Goal: Information Seeking & Learning: Learn about a topic

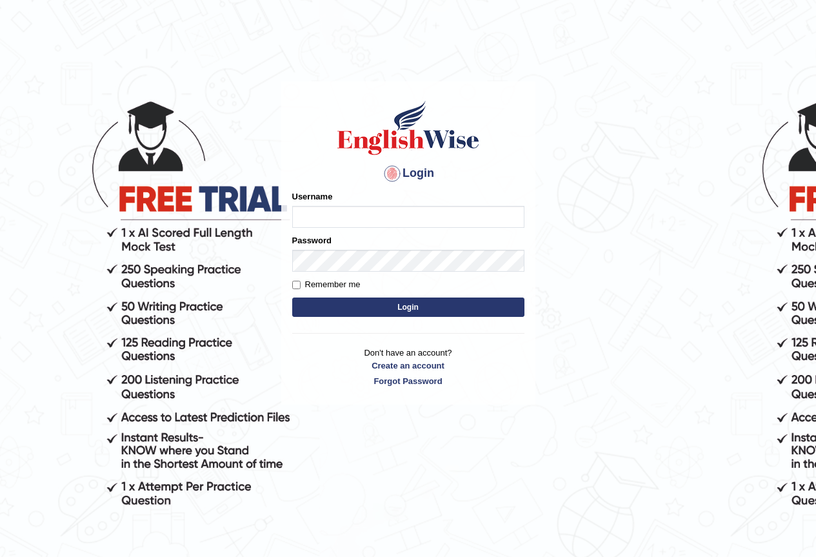
click at [324, 218] on input "Username" at bounding box center [408, 217] width 232 height 22
type input "razib_parramatta"
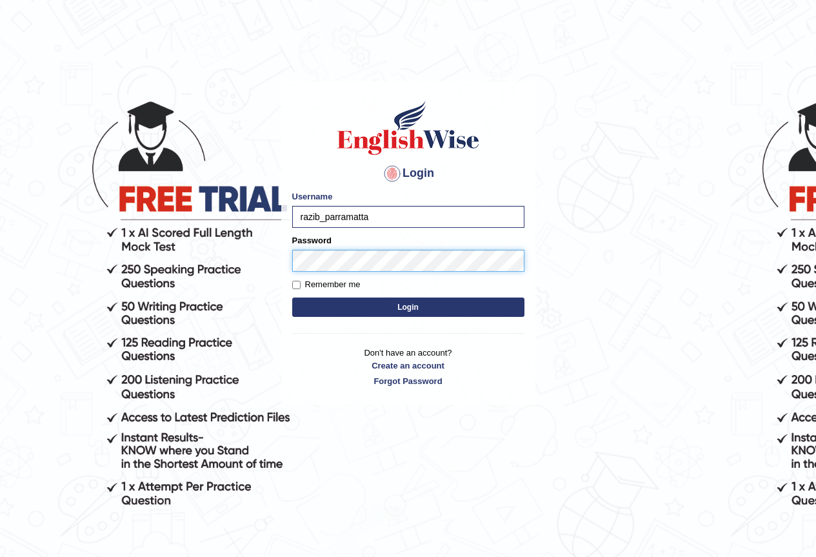
click at [292, 297] on button "Login" at bounding box center [408, 306] width 232 height 19
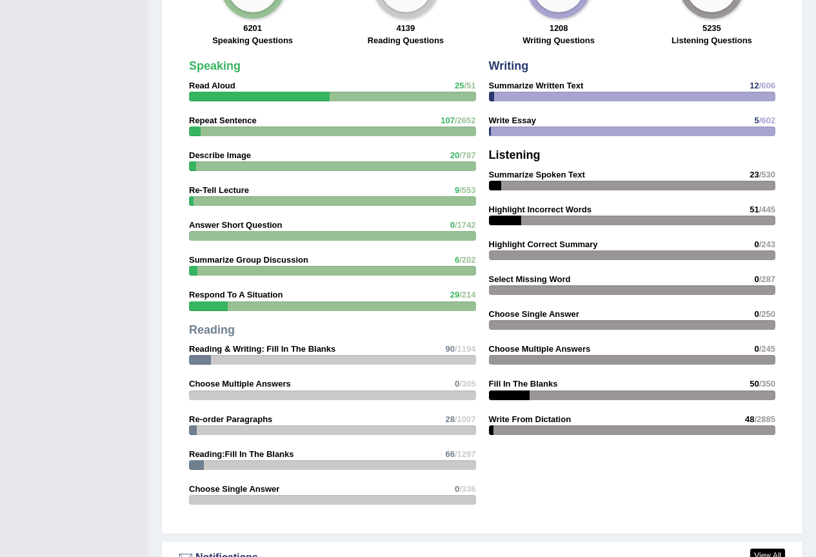
scroll to position [1065, 0]
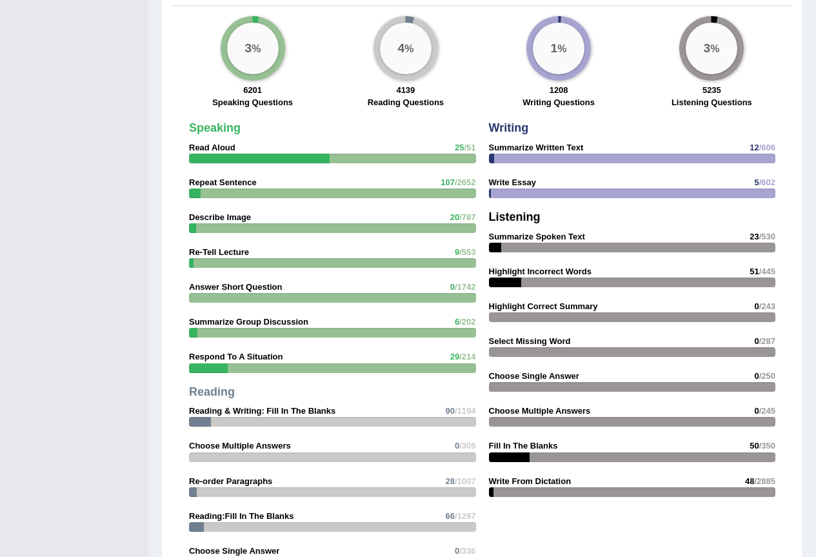
click at [563, 153] on div at bounding box center [632, 158] width 287 height 10
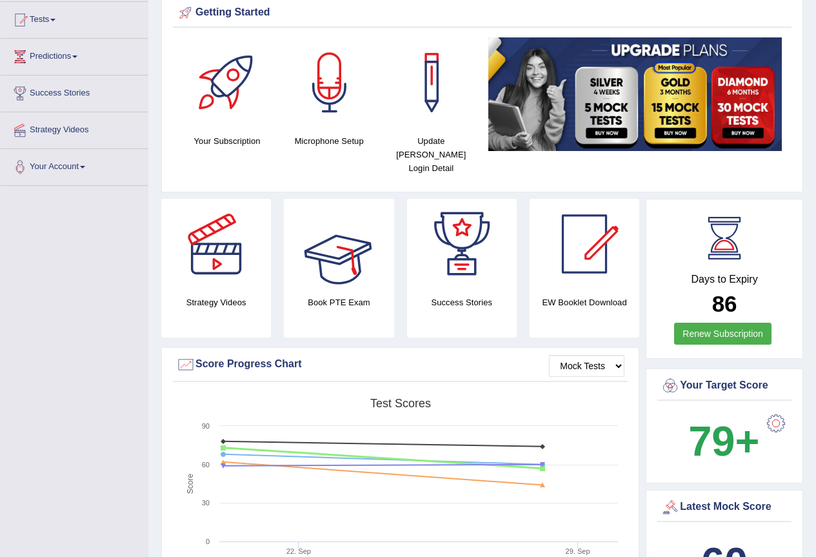
scroll to position [0, 0]
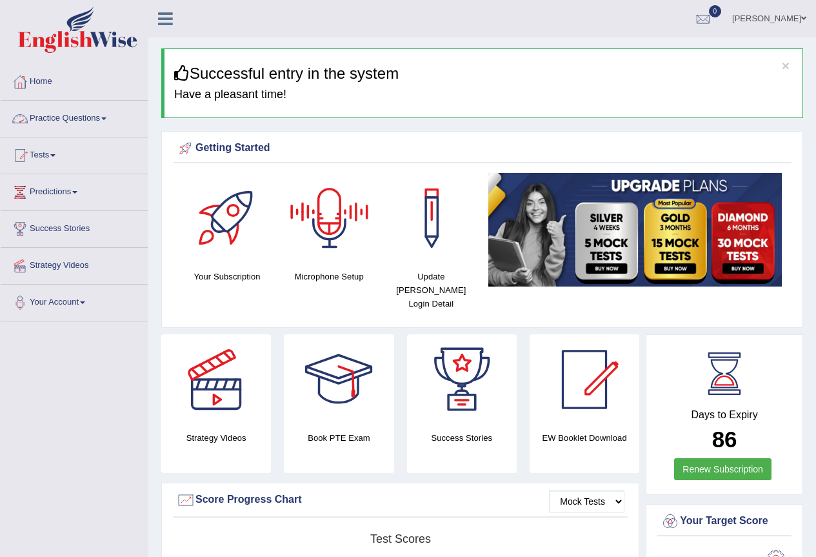
click at [77, 122] on link "Practice Questions" at bounding box center [74, 117] width 147 height 32
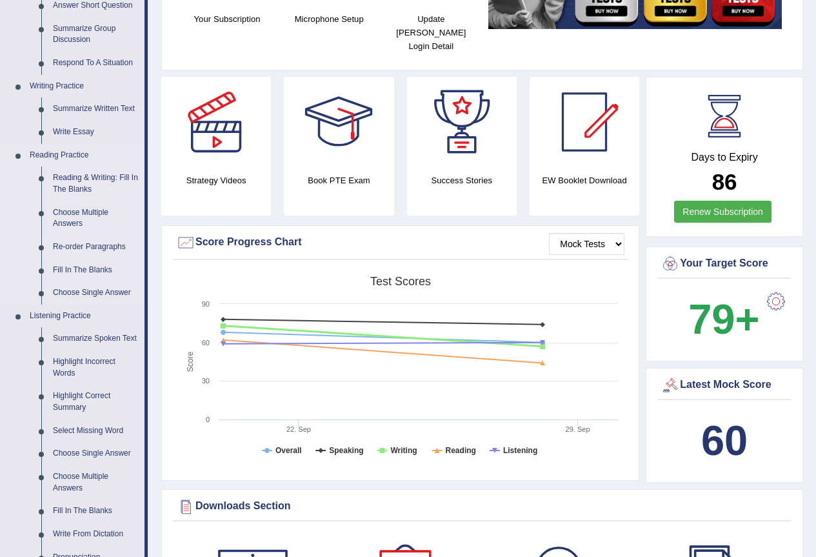
scroll to position [258, 0]
click at [92, 111] on link "Summarize Written Text" at bounding box center [95, 108] width 97 height 23
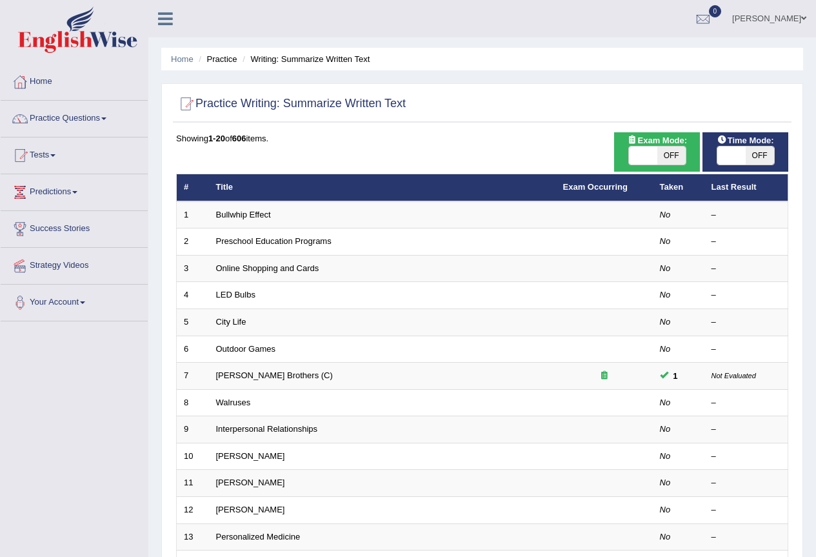
click at [669, 153] on span "OFF" at bounding box center [671, 155] width 28 height 18
checkbox input "true"
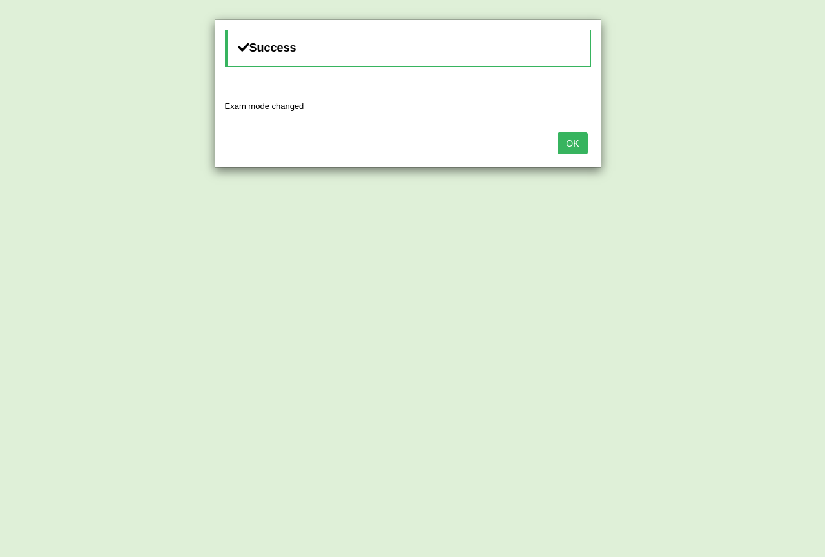
click at [568, 139] on button "OK" at bounding box center [573, 143] width 30 height 22
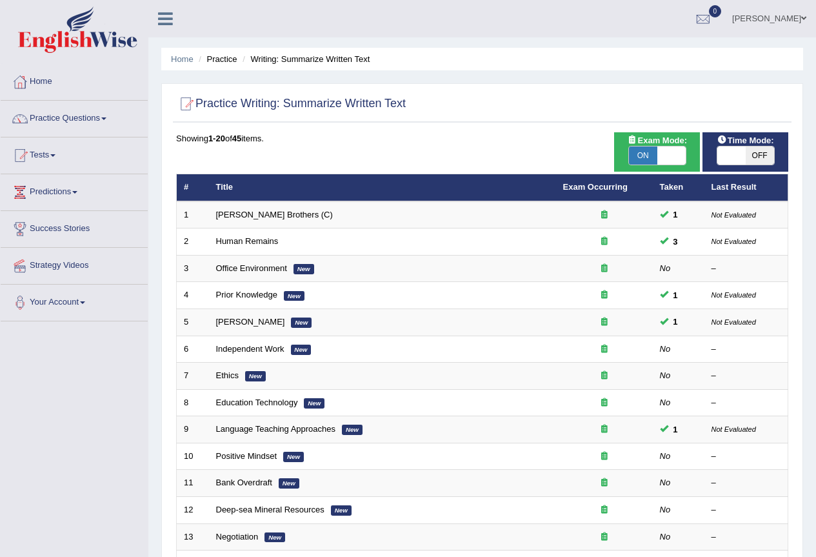
click at [751, 157] on span "OFF" at bounding box center [760, 155] width 28 height 18
checkbox input "true"
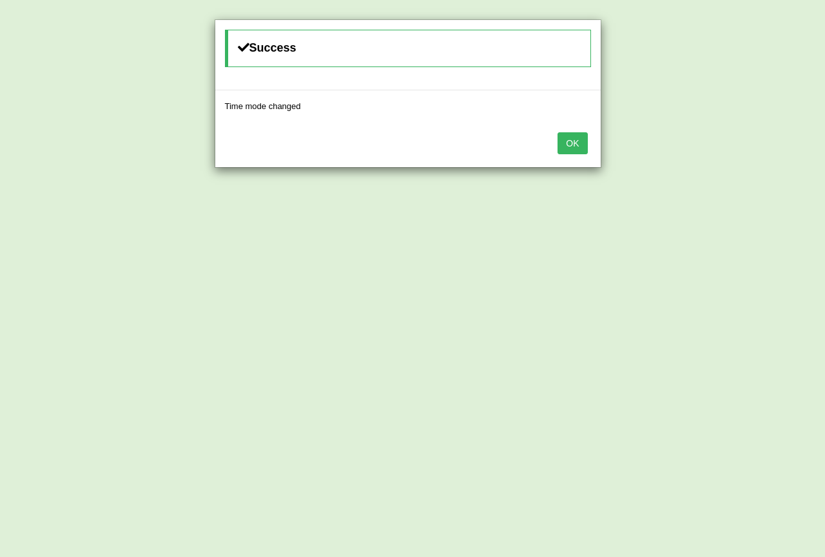
click at [573, 137] on button "OK" at bounding box center [573, 143] width 30 height 22
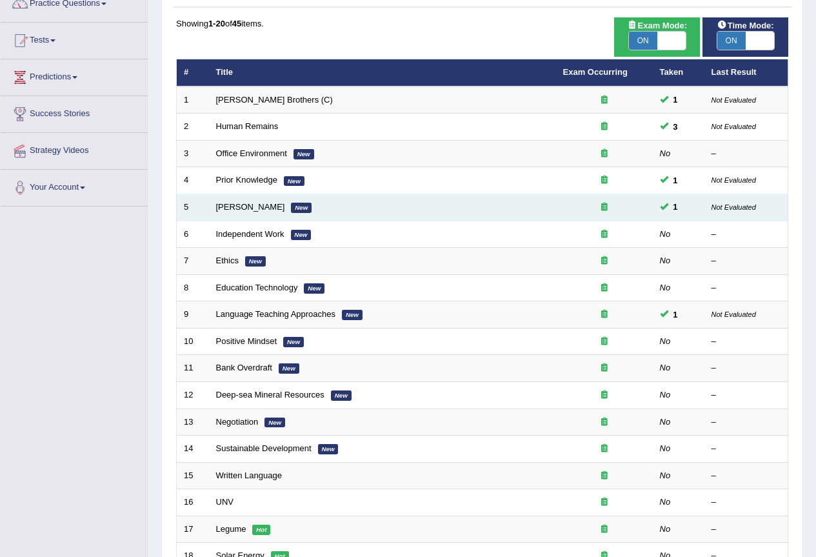
scroll to position [258, 0]
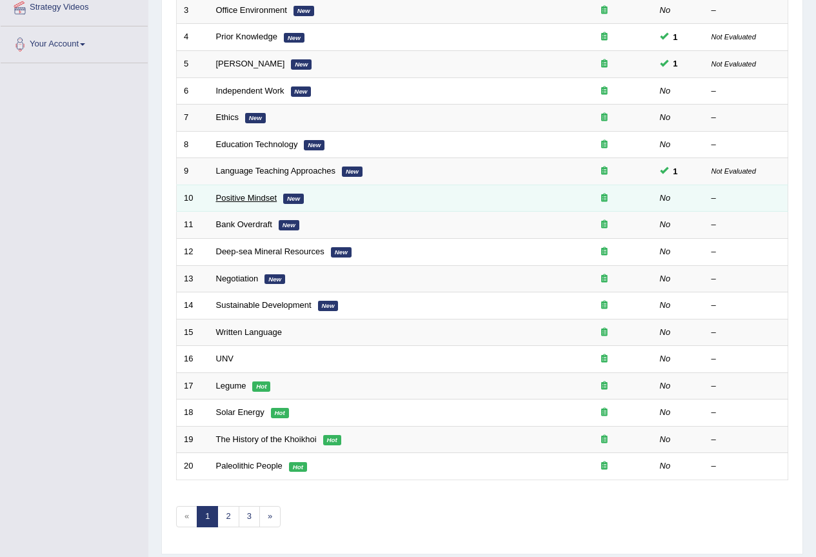
click at [249, 197] on link "Positive Mindset" at bounding box center [246, 198] width 61 height 10
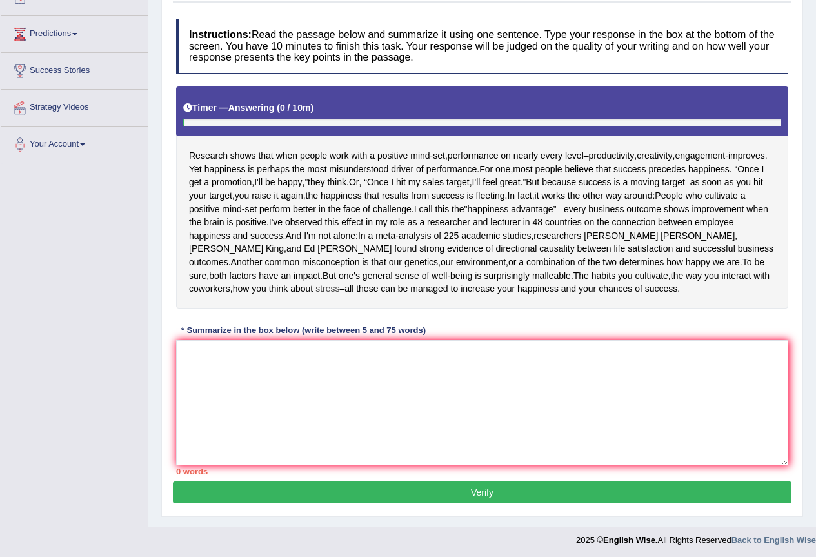
scroll to position [161, 0]
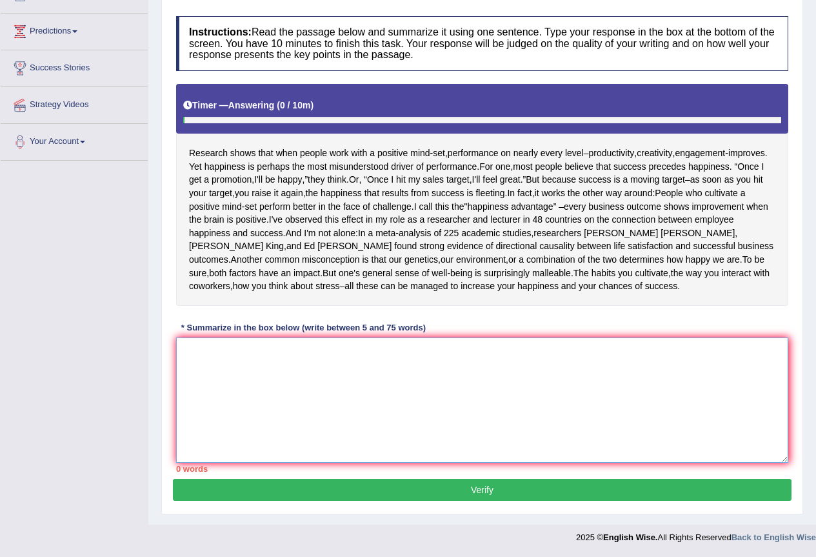
click at [238, 354] on textarea at bounding box center [482, 399] width 612 height 125
click at [306, 357] on textarea at bounding box center [482, 399] width 612 height 125
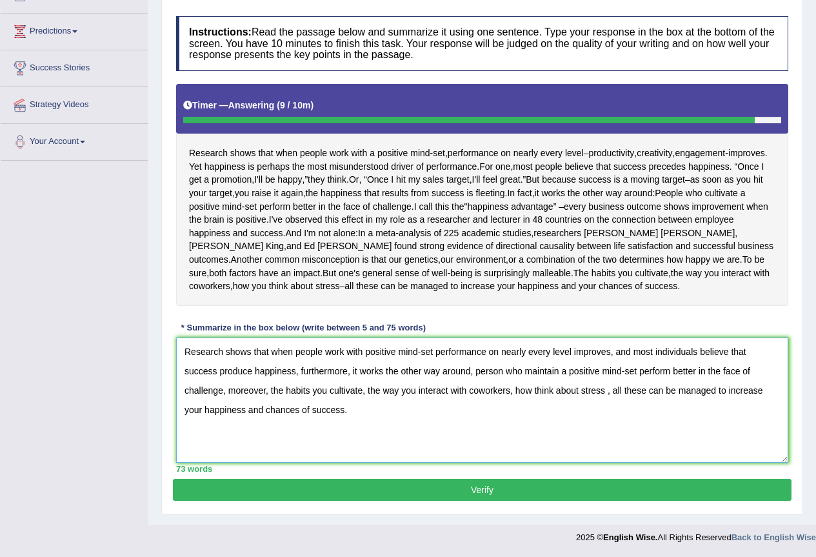
click at [607, 393] on textarea "Research shows that when people work with positive mind-set performance on near…" at bounding box center [482, 399] width 612 height 125
type textarea "Research shows that when people work with positive mind-set performance on near…"
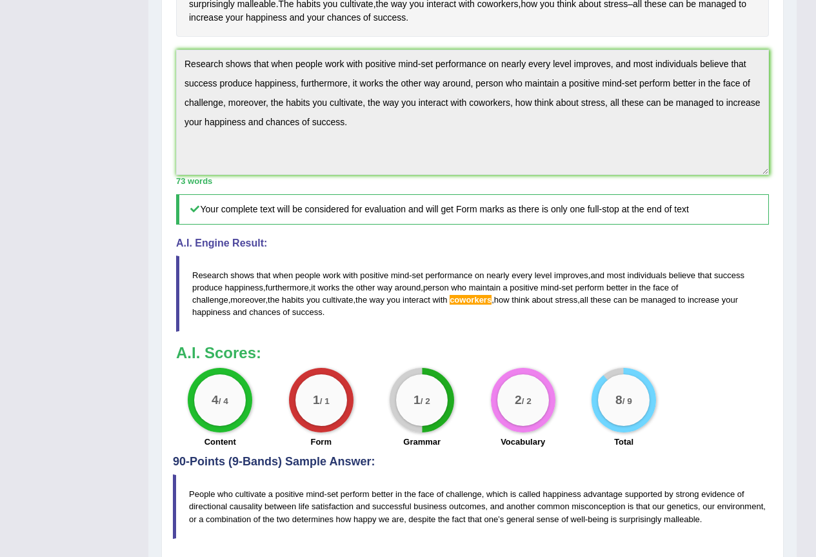
scroll to position [422, 0]
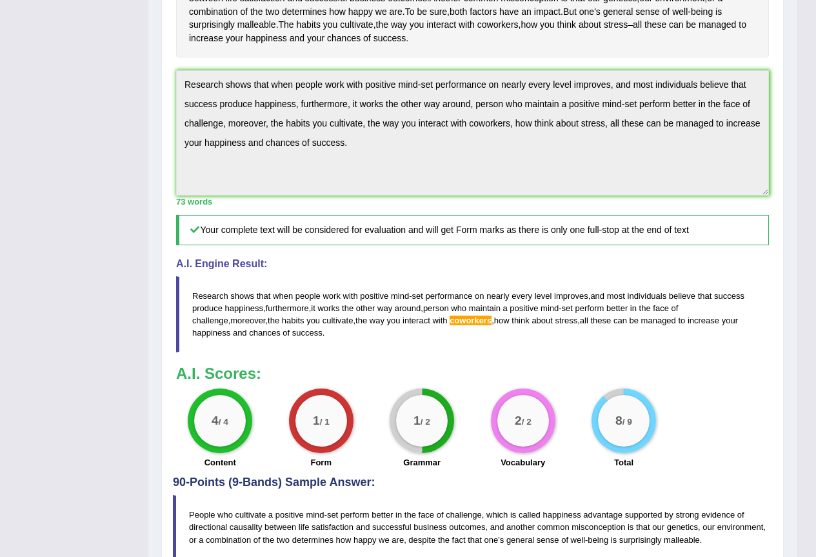
click at [449, 321] on span "coworkers" at bounding box center [470, 320] width 42 height 10
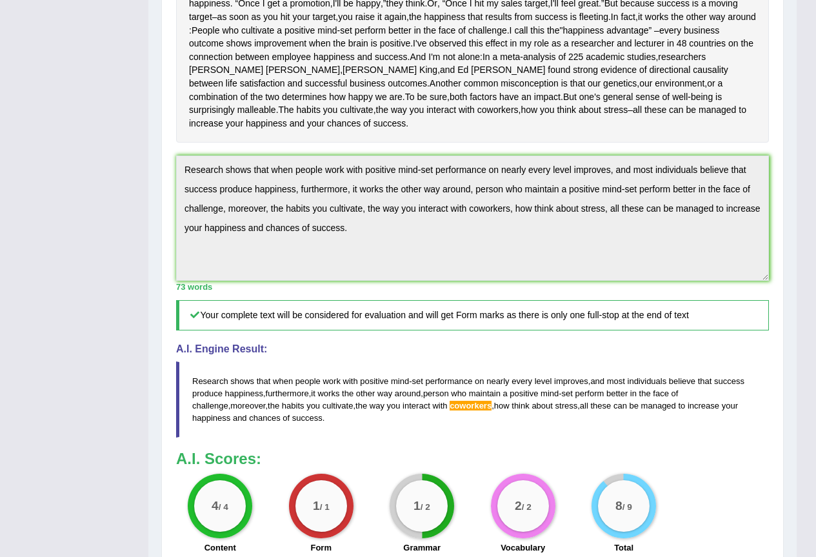
scroll to position [486, 0]
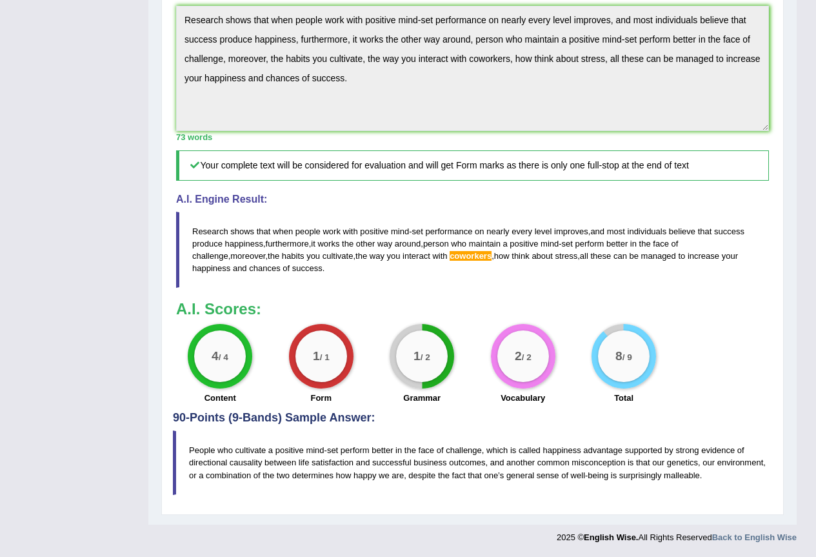
click at [449, 257] on span "coworkers" at bounding box center [470, 256] width 42 height 10
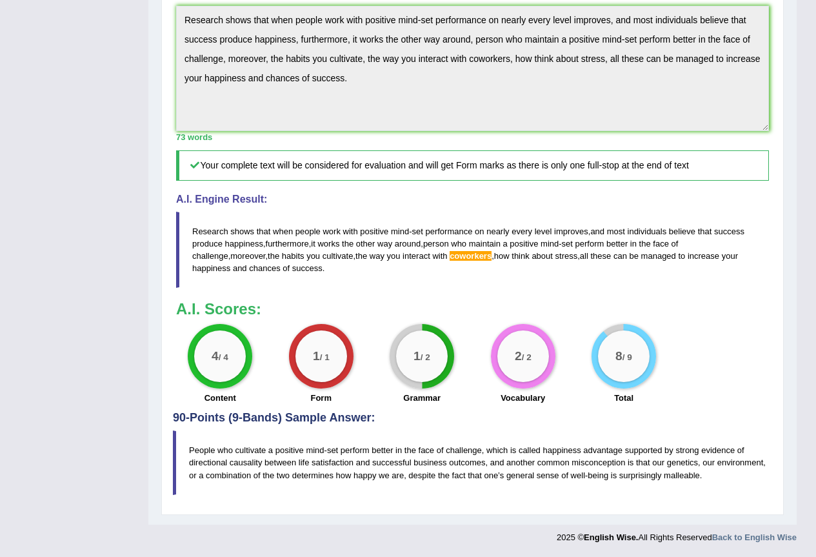
click at [449, 257] on span "coworkers" at bounding box center [470, 256] width 42 height 10
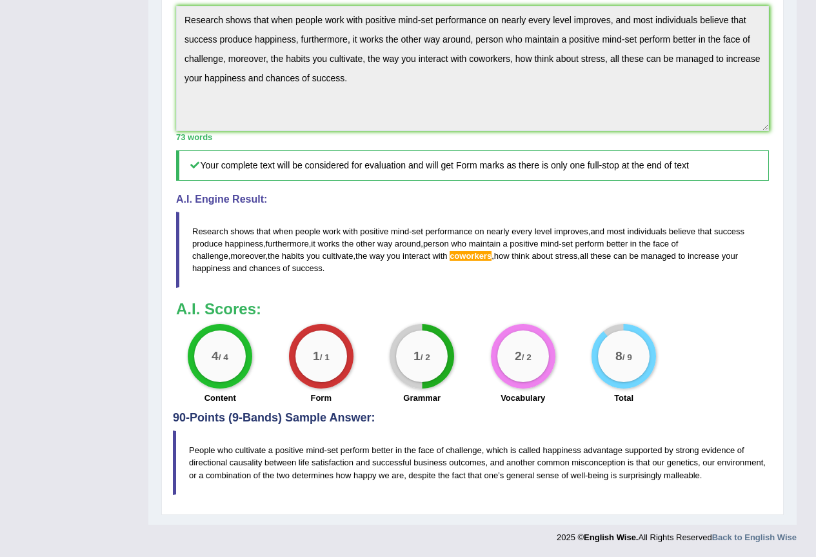
click at [449, 257] on span "coworkers" at bounding box center [470, 256] width 42 height 10
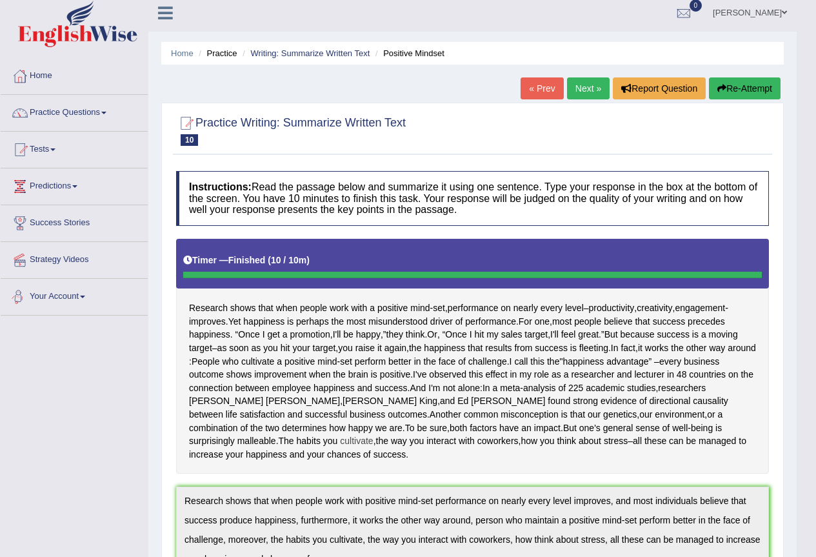
scroll to position [0, 0]
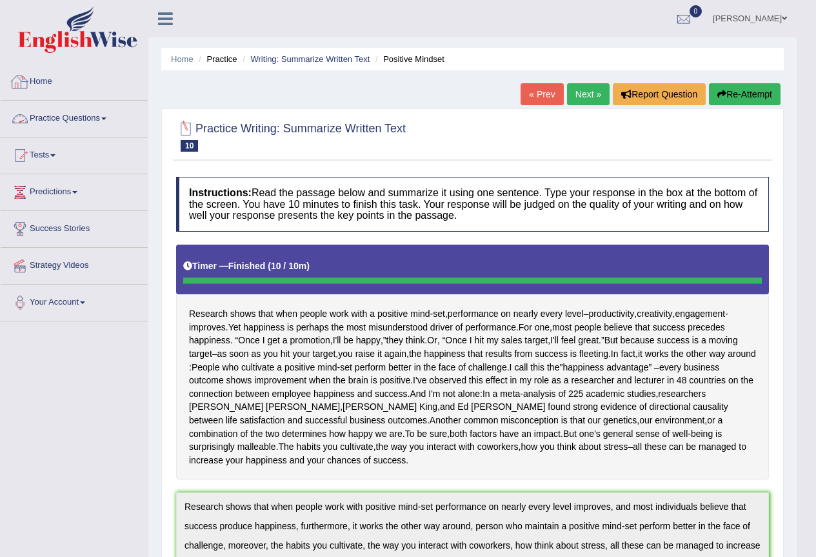
click at [92, 123] on link "Practice Questions" at bounding box center [74, 117] width 147 height 32
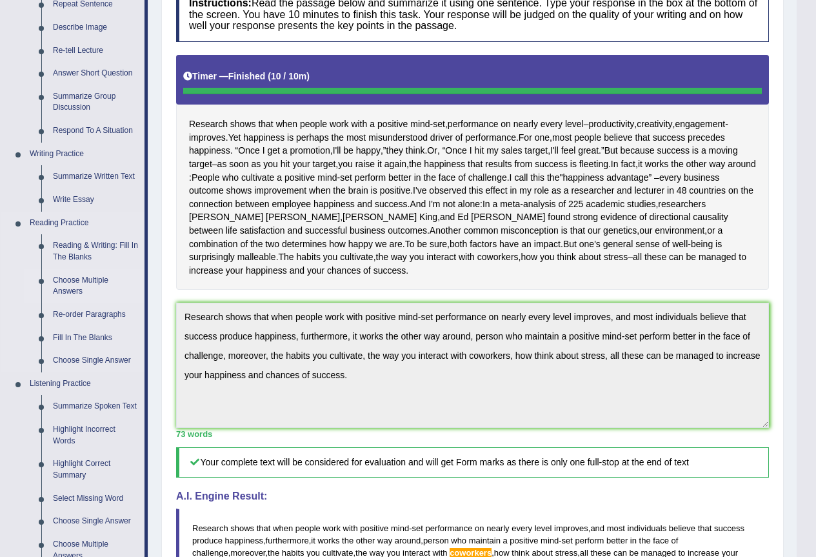
scroll to position [258, 0]
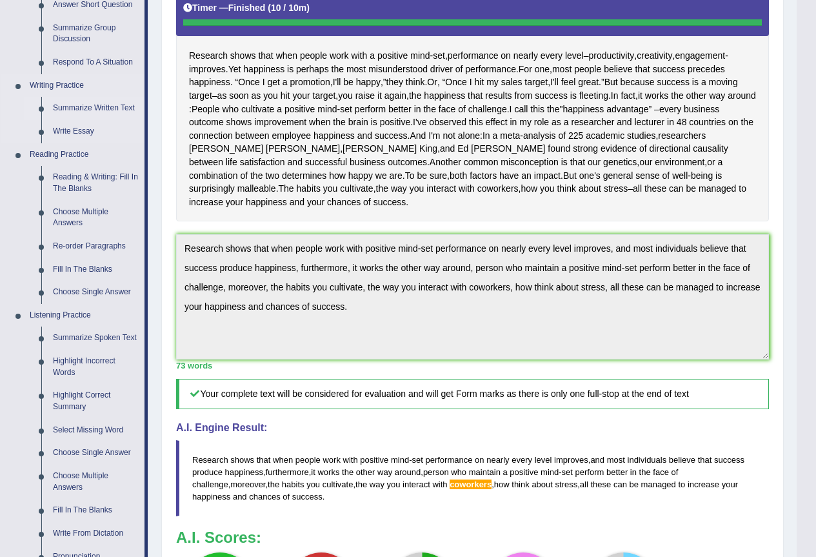
click at [102, 106] on link "Summarize Written Text" at bounding box center [95, 108] width 97 height 23
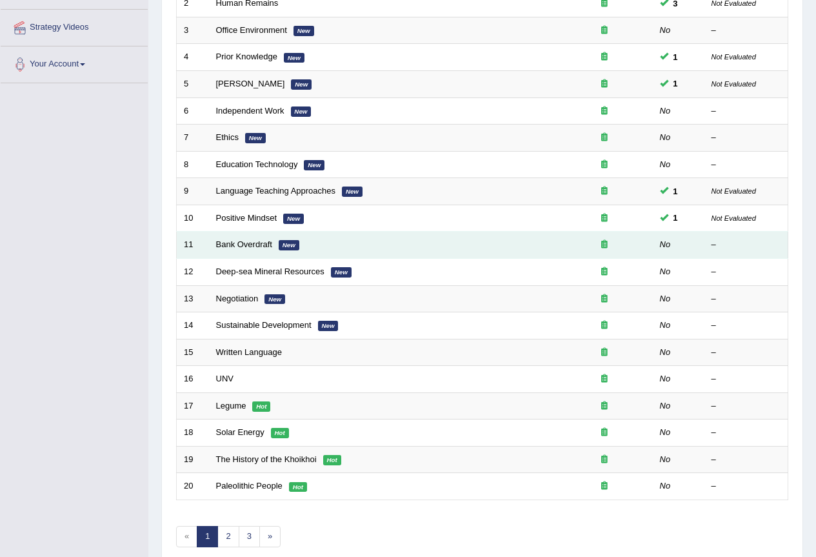
scroll to position [258, 0]
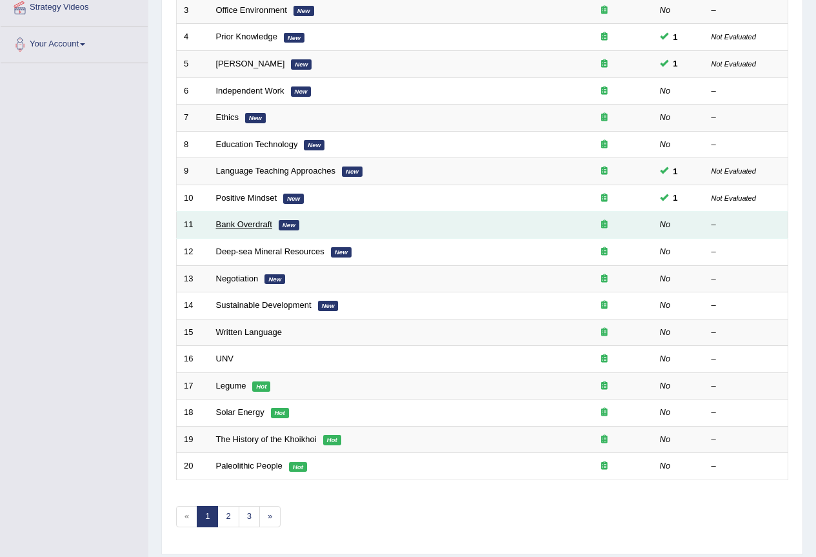
click at [242, 224] on link "Bank Overdraft" at bounding box center [244, 224] width 56 height 10
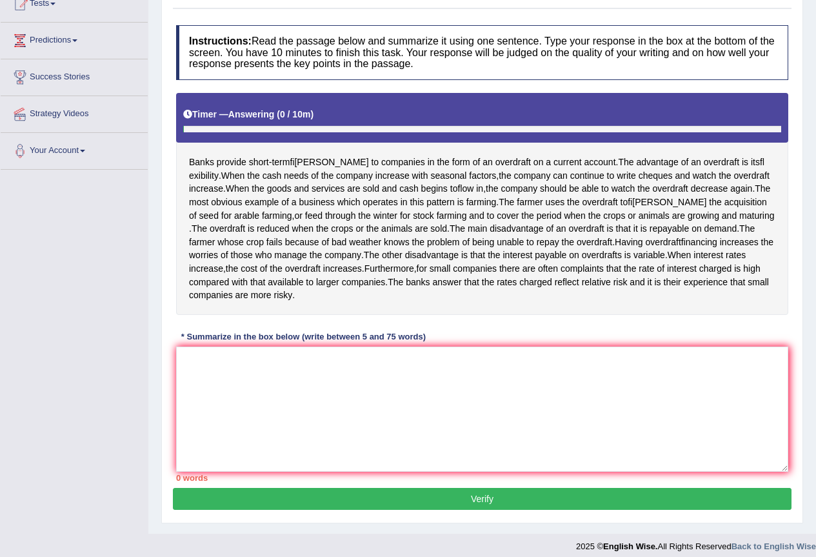
scroll to position [173, 0]
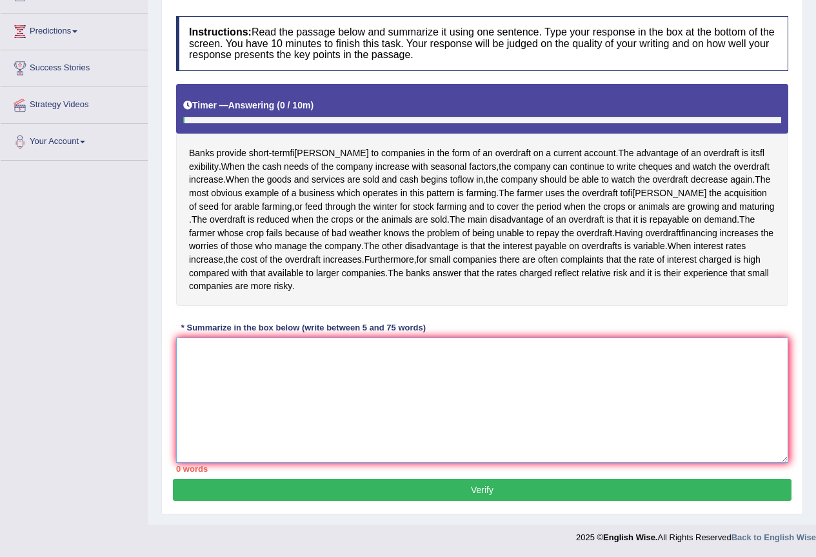
click at [228, 354] on textarea at bounding box center [482, 399] width 612 height 125
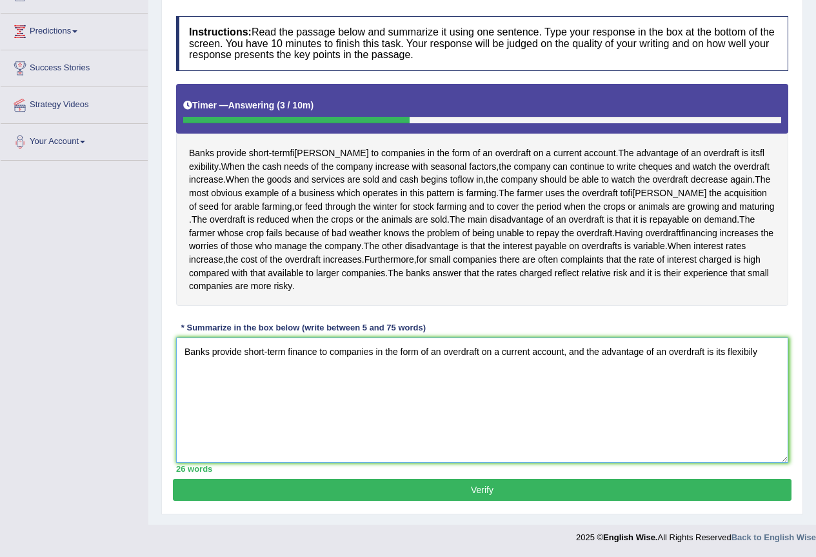
drag, startPoint x: 643, startPoint y: 354, endPoint x: 603, endPoint y: 350, distance: 40.2
click at [603, 350] on textarea "Banks provide short-term finance to companies in the form of an overdraft on a …" at bounding box center [482, 399] width 612 height 125
click at [742, 354] on textarea "Banks provide short-term finance to companies in the form of an overdraft on a …" at bounding box center [482, 399] width 612 height 125
drag, startPoint x: 760, startPoint y: 356, endPoint x: 747, endPoint y: 356, distance: 12.9
click at [747, 356] on textarea "Banks provide short-term finance to companies in the form of an overdraft on a …" at bounding box center [482, 399] width 612 height 125
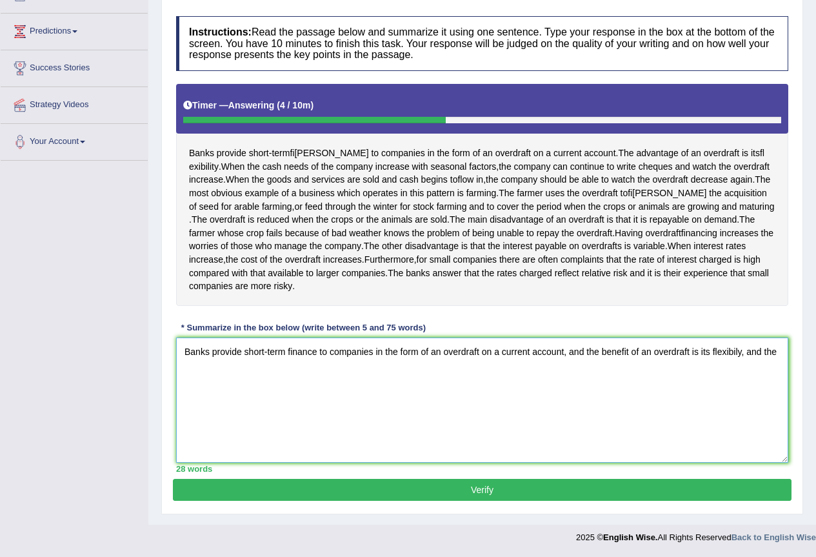
click at [206, 378] on textarea "Banks provide short-term finance to companies in the form of an overdraft on a …" at bounding box center [482, 399] width 612 height 125
click at [783, 356] on textarea "Banks provide short-term finance to companies in the form of an overdraft on a …" at bounding box center [482, 399] width 612 height 125
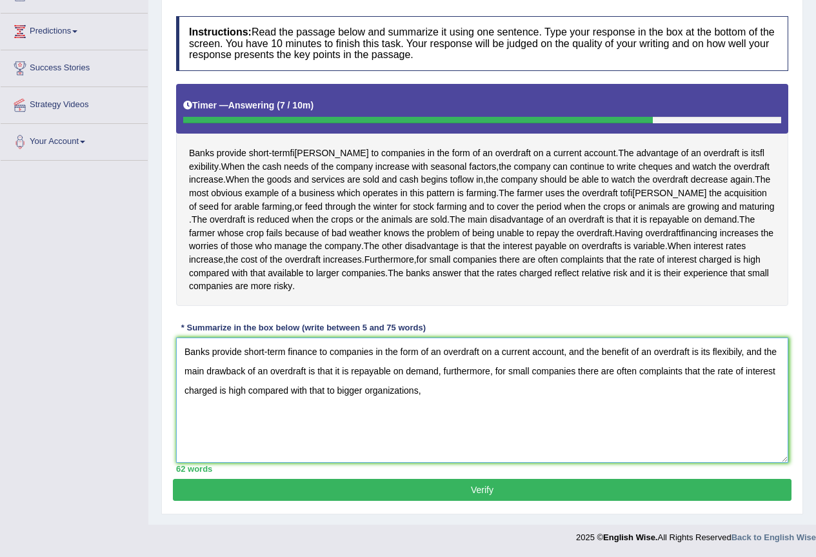
click at [336, 391] on textarea "Banks provide short-term finance to companies in the form of an overdraft on a …" at bounding box center [482, 399] width 612 height 125
click at [441, 399] on textarea "Banks provide short-term finance to companies in the form of an overdraft on a …" at bounding box center [482, 399] width 612 height 125
drag, startPoint x: 433, startPoint y: 390, endPoint x: 382, endPoint y: 393, distance: 51.7
click at [382, 393] on textarea "Banks provide short-term finance to companies in the form of an overdraft on a …" at bounding box center [482, 399] width 612 height 125
type textarea "Banks provide short-term finance to companies in the form of an overdraft on a …"
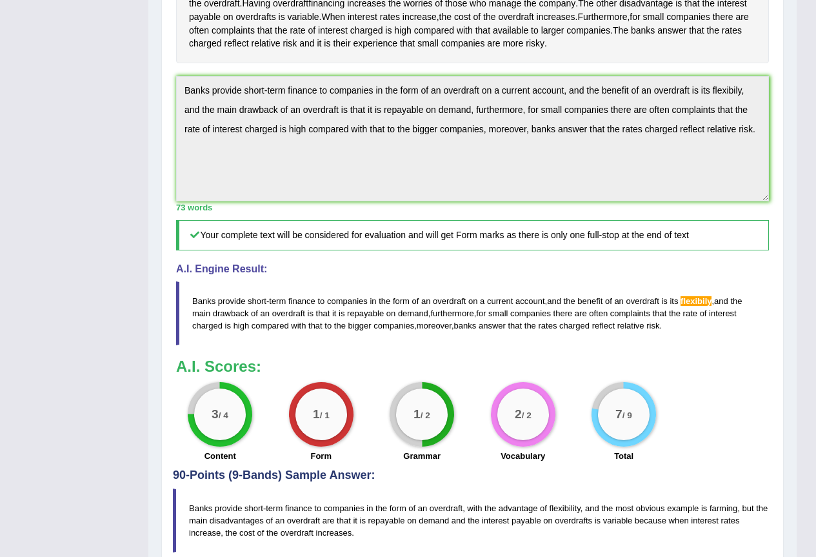
scroll to position [424, 0]
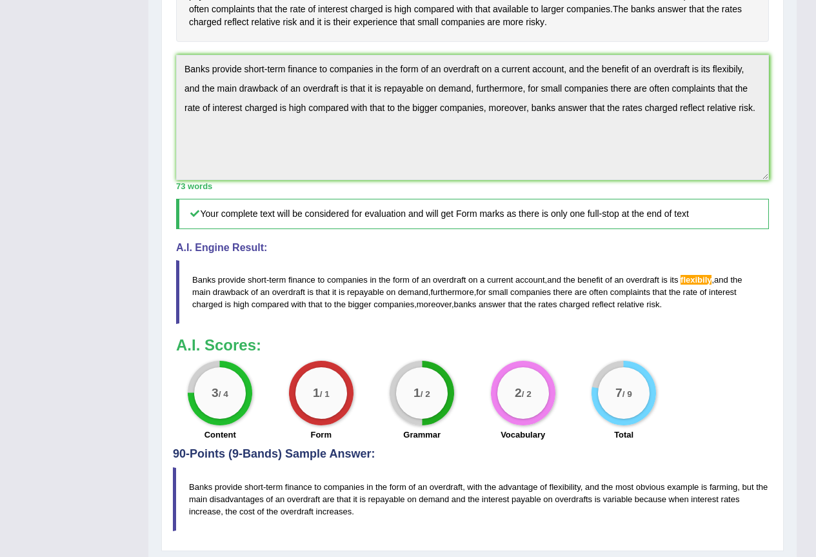
click at [442, 399] on div "1 / 2" at bounding box center [422, 393] width 52 height 52
click at [435, 402] on div "1 / 2" at bounding box center [422, 393] width 52 height 52
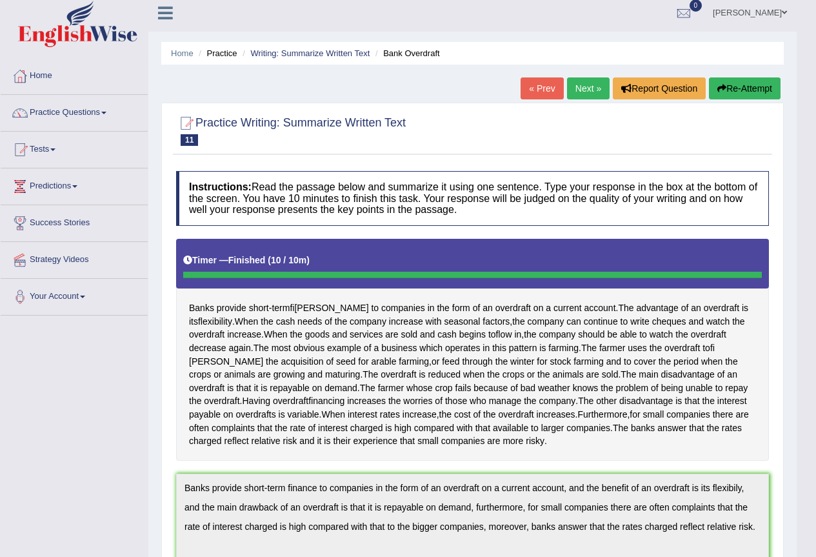
scroll to position [0, 0]
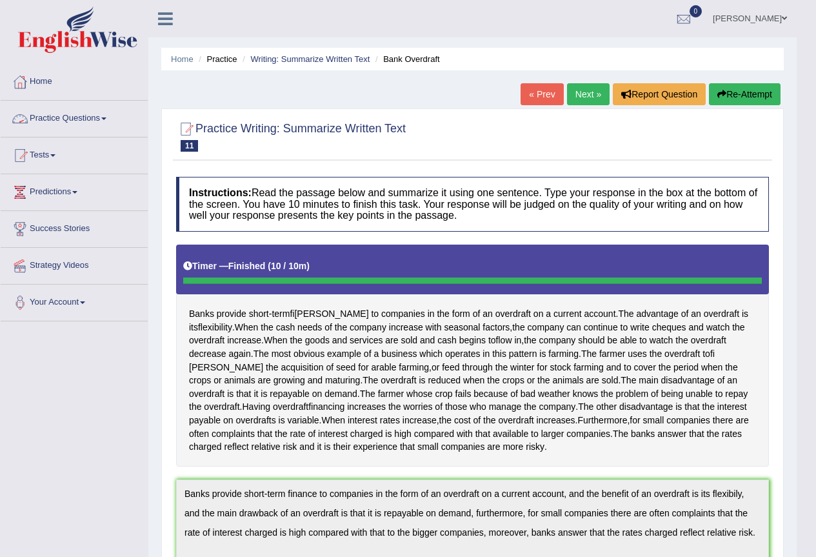
click at [81, 112] on link "Practice Questions" at bounding box center [74, 117] width 147 height 32
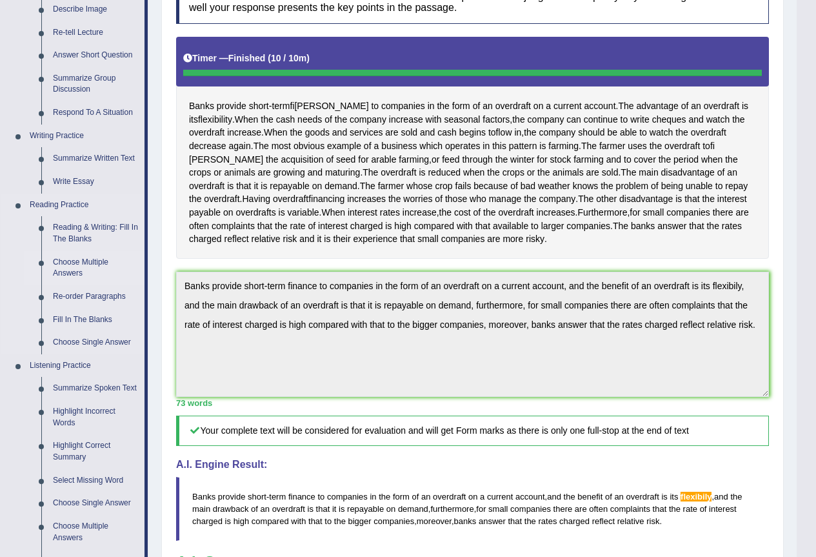
scroll to position [258, 0]
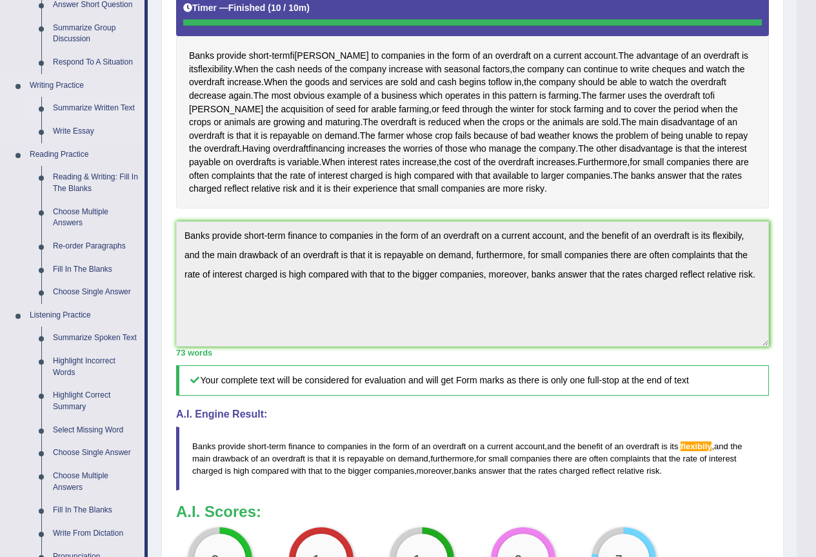
click at [78, 106] on link "Summarize Written Text" at bounding box center [95, 108] width 97 height 23
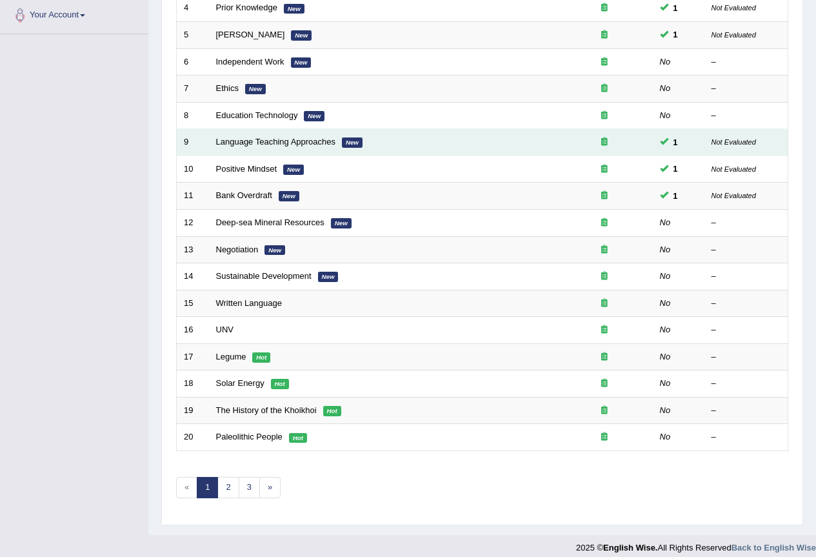
scroll to position [297, 0]
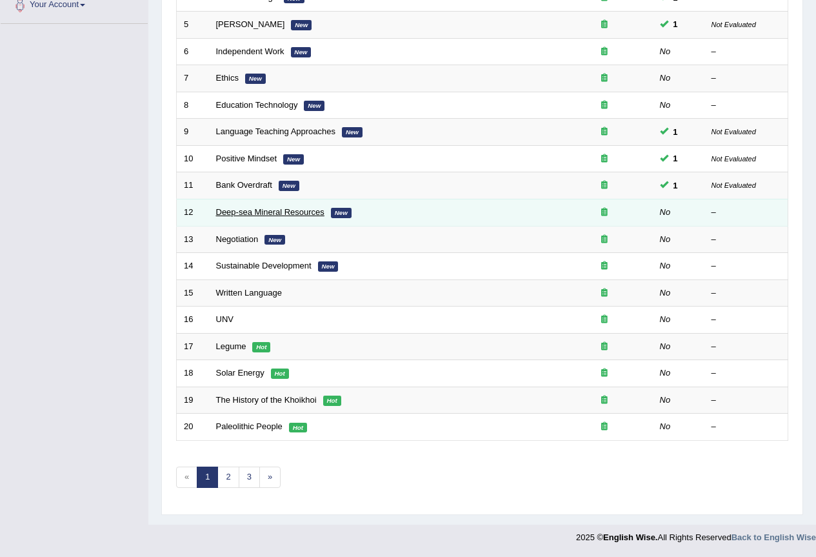
click at [252, 213] on link "Deep-sea Mineral Resources" at bounding box center [270, 212] width 108 height 10
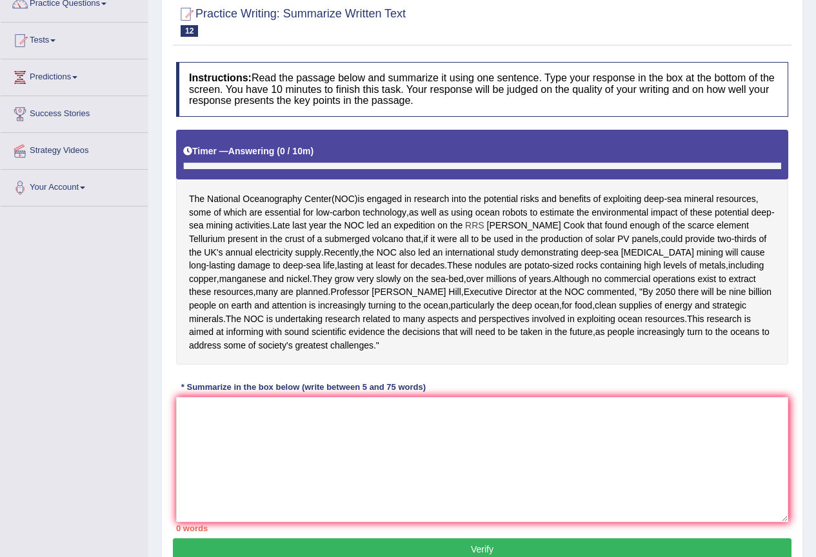
scroll to position [129, 0]
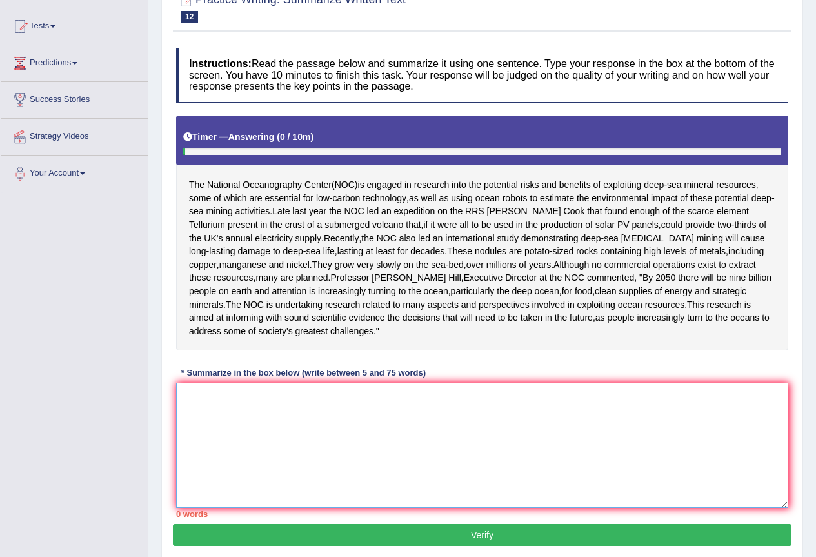
click at [257, 433] on textarea at bounding box center [482, 444] width 612 height 125
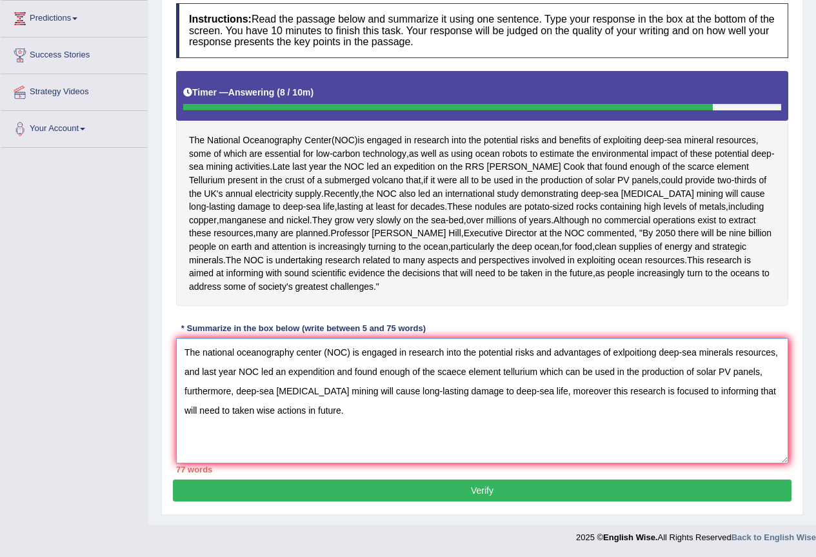
drag, startPoint x: 620, startPoint y: 410, endPoint x: 586, endPoint y: 408, distance: 34.3
click at [586, 408] on textarea "The national oceanography center (NOC) is engaged in research into the potentia…" at bounding box center [482, 400] width 612 height 125
click at [671, 409] on textarea "The national oceanography center (NOC) is engaged in research into the potentia…" at bounding box center [482, 400] width 612 height 125
drag, startPoint x: 713, startPoint y: 411, endPoint x: 672, endPoint y: 410, distance: 40.6
click at [672, 410] on textarea "The national oceanography center (NOC) is engaged in research into the potentia…" at bounding box center [482, 400] width 612 height 125
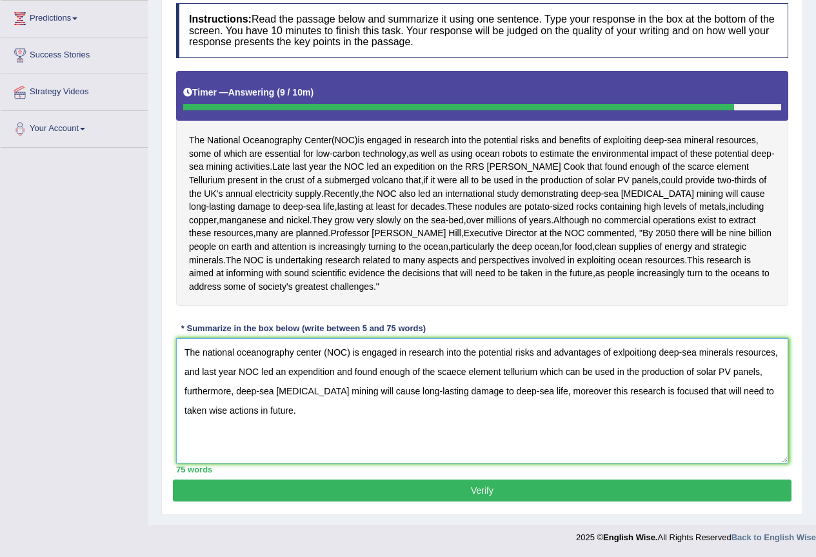
click at [682, 412] on textarea "The national oceanography center (NOC) is engaged in research into the potentia…" at bounding box center [482, 400] width 612 height 125
click at [694, 412] on textarea "The national oceanography center (NOC) is engaged in research into the potentia…" at bounding box center [482, 400] width 612 height 125
click at [698, 411] on textarea "The national oceanography center (NOC) is engaged in research into the potentia…" at bounding box center [482, 400] width 612 height 125
click at [732, 373] on textarea "The national oceanography center (NOC) is engaged in research into the potentia…" at bounding box center [482, 400] width 612 height 125
type textarea "The national oceanography center (NOC) is engaged in research into the potentia…"
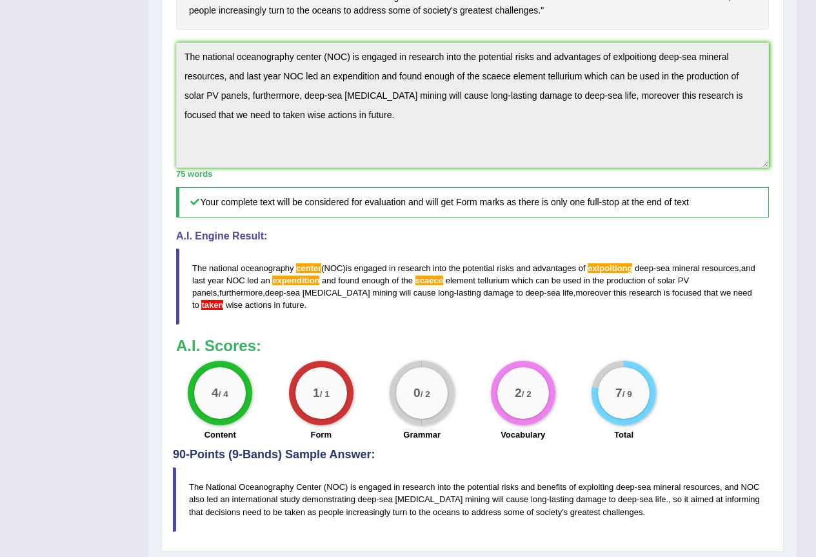
scroll to position [387, 0]
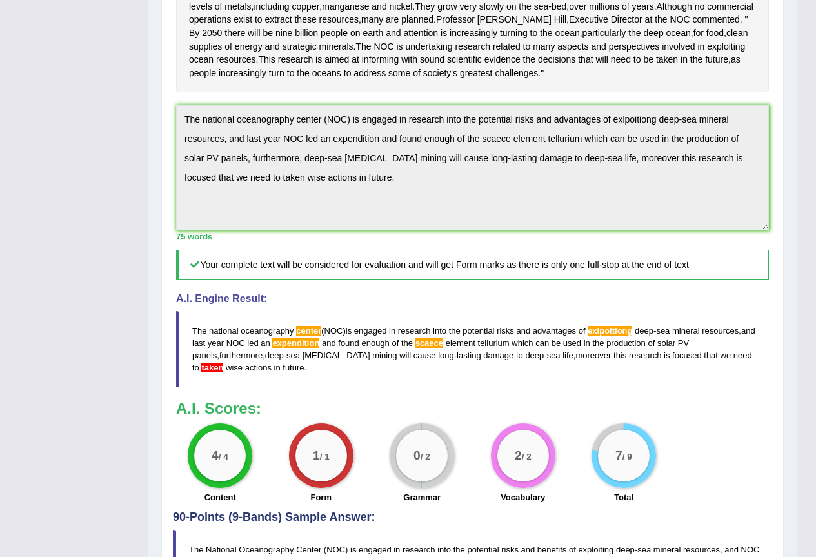
drag, startPoint x: 261, startPoint y: 408, endPoint x: 204, endPoint y: 384, distance: 61.9
click at [204, 384] on blockquote "The national oceanography center ( NOC ) is engaged in research into the potent…" at bounding box center [472, 349] width 593 height 76
click at [163, 150] on div "Practice Writing: Summarize Written Text 12 Deep-sea Mineral Resources Instruct…" at bounding box center [472, 167] width 622 height 893
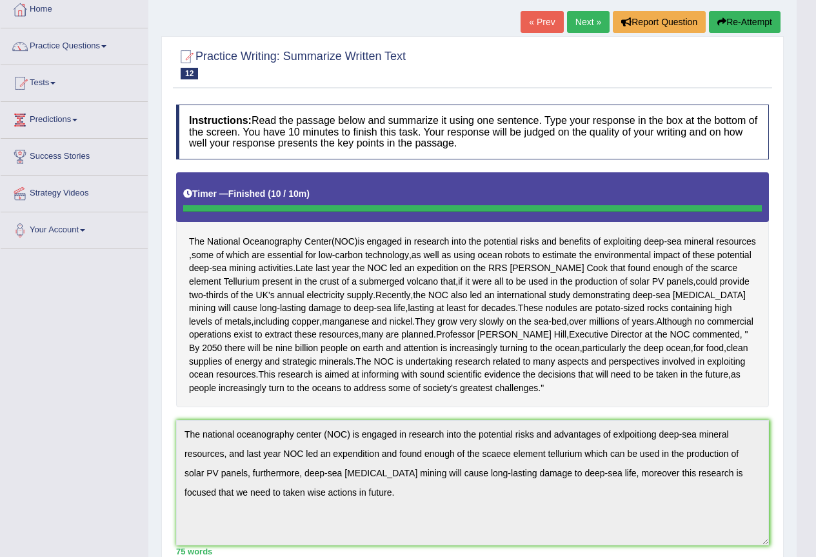
scroll to position [64, 0]
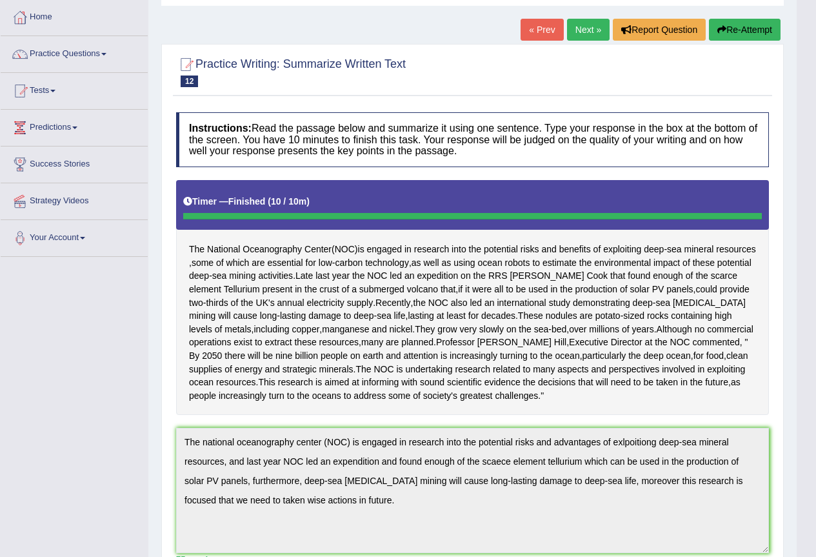
click at [742, 31] on button "Re-Attempt" at bounding box center [745, 30] width 72 height 22
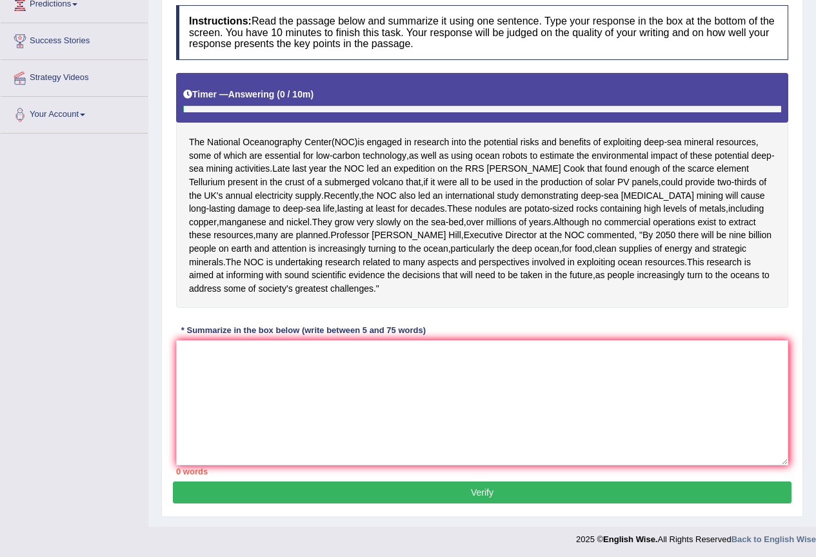
scroll to position [193, 0]
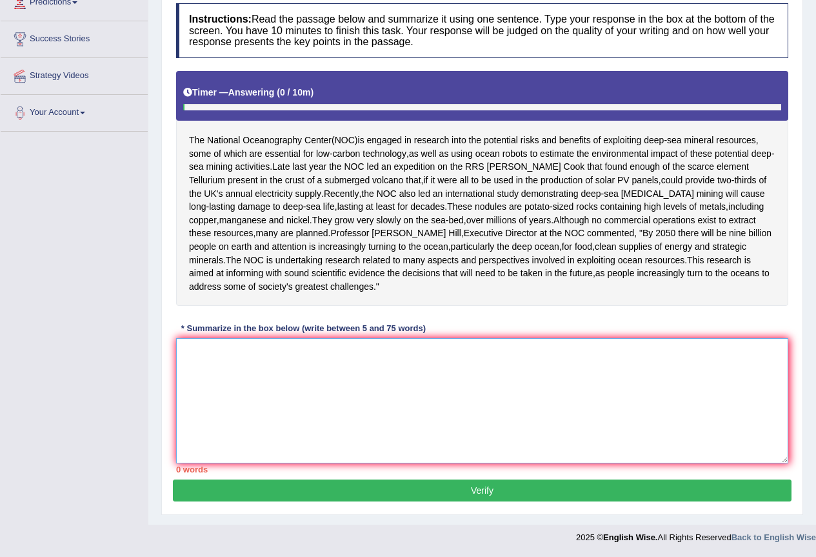
click at [204, 389] on textarea at bounding box center [482, 400] width 612 height 125
paste textarea "The national oceanography center (NOC) is engaged in research into the potentia…"
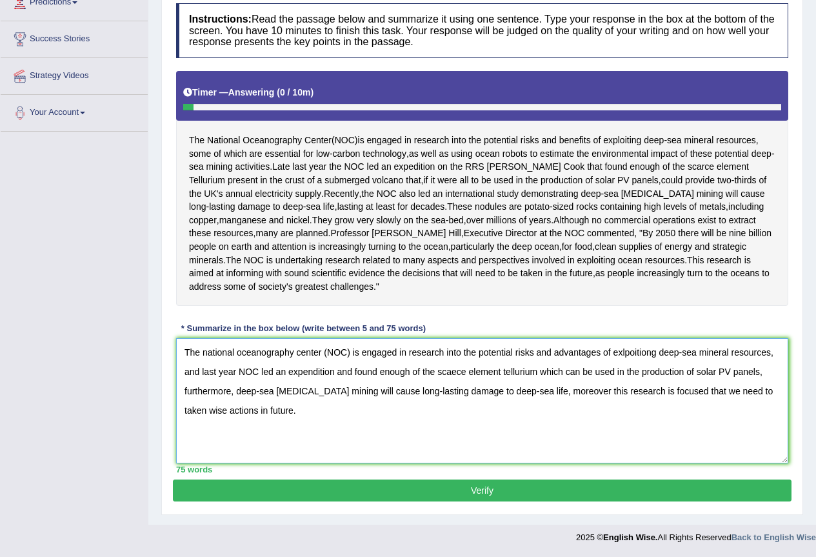
click at [653, 388] on textarea "The national oceanography center (NOC) is engaged in research into the potentia…" at bounding box center [482, 400] width 612 height 125
click at [629, 391] on textarea "The national oceanography center (NOC) is engaged in research into the potentia…" at bounding box center [482, 400] width 612 height 125
click at [752, 431] on textarea "The national oceanography center (NOC) is engaged in research into the potentia…" at bounding box center [482, 400] width 612 height 125
click at [314, 408] on textarea "The national oceanography center (NOC) is engaged in research into the potentia…" at bounding box center [482, 400] width 612 height 125
click at [442, 410] on textarea "The national oceanography center (NOC) is engaged in research into the potentia…" at bounding box center [482, 400] width 612 height 125
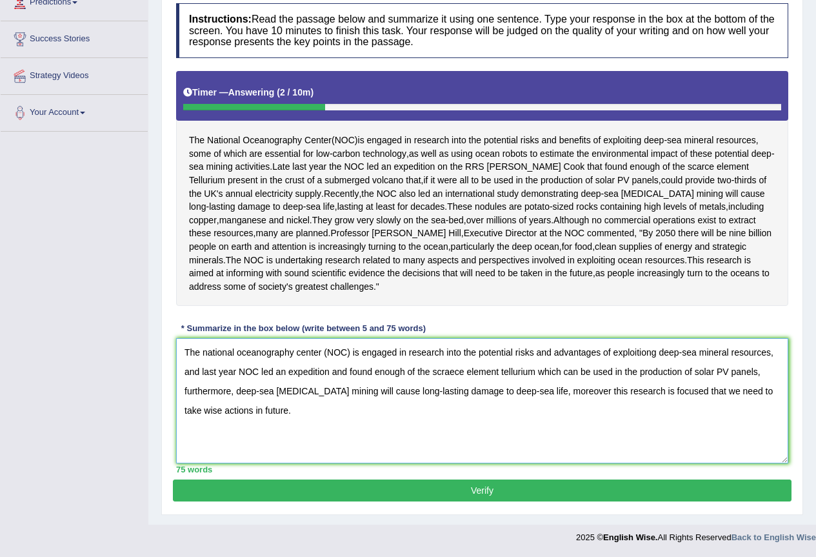
click at [455, 411] on textarea "The national oceanography center (NOC) is engaged in research into the potentia…" at bounding box center [482, 400] width 612 height 125
drag, startPoint x: 493, startPoint y: 407, endPoint x: 463, endPoint y: 406, distance: 29.7
click at [463, 406] on textarea "The national oceanography center (NOC) is engaged in research into the potentia…" at bounding box center [482, 400] width 612 height 125
click at [535, 417] on textarea "The national oceanography center (NOC) is engaged in research into the potentia…" at bounding box center [482, 400] width 612 height 125
drag, startPoint x: 618, startPoint y: 429, endPoint x: 584, endPoint y: 426, distance: 34.3
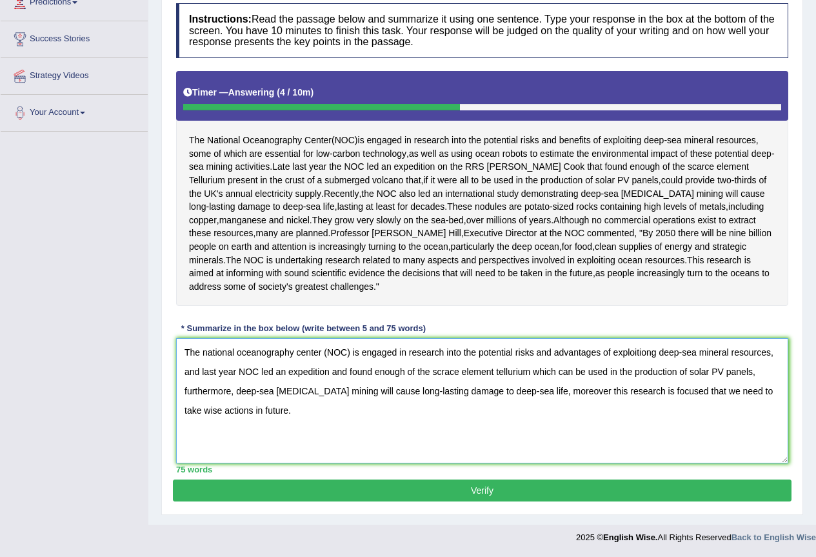
click at [584, 426] on textarea "The national oceanography center (NOC) is engaged in research into the potentia…" at bounding box center [482, 400] width 612 height 125
click at [647, 428] on textarea "The national oceanography center (NOC) is engaged in research into the potentia…" at bounding box center [482, 400] width 612 height 125
drag, startPoint x: 213, startPoint y: 446, endPoint x: 179, endPoint y: 442, distance: 34.5
click at [179, 442] on textarea "The national oceanography center (NOC) is engaged in research into the potentia…" at bounding box center [482, 400] width 612 height 125
click at [277, 463] on textarea "The national oceanography center (NOC) is engaged in research into the potentia…" at bounding box center [482, 400] width 612 height 125
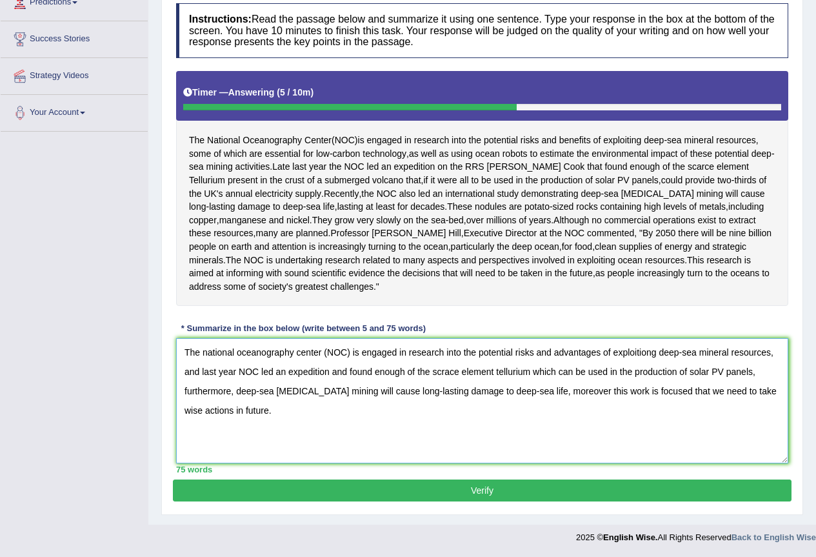
type textarea "The national oceanography center (NOC) is engaged in research into the potentia…"
click at [398, 501] on button "Verify" at bounding box center [482, 490] width 618 height 22
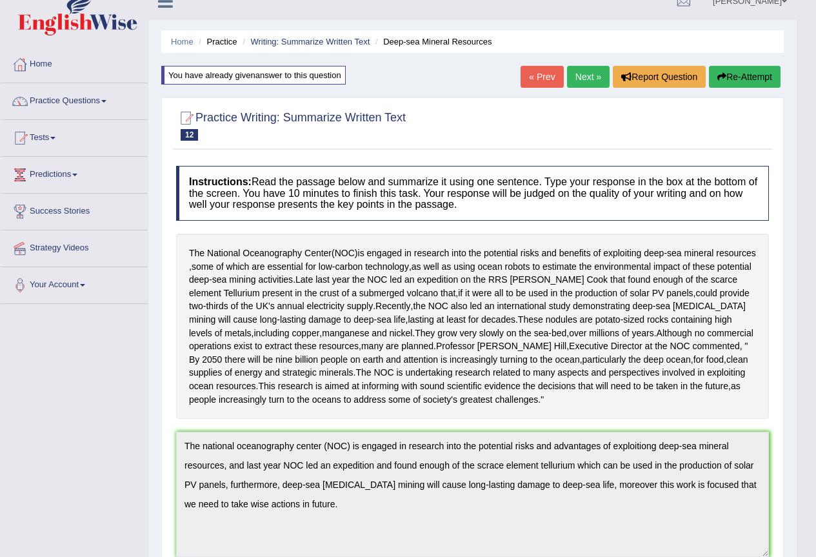
scroll to position [0, 0]
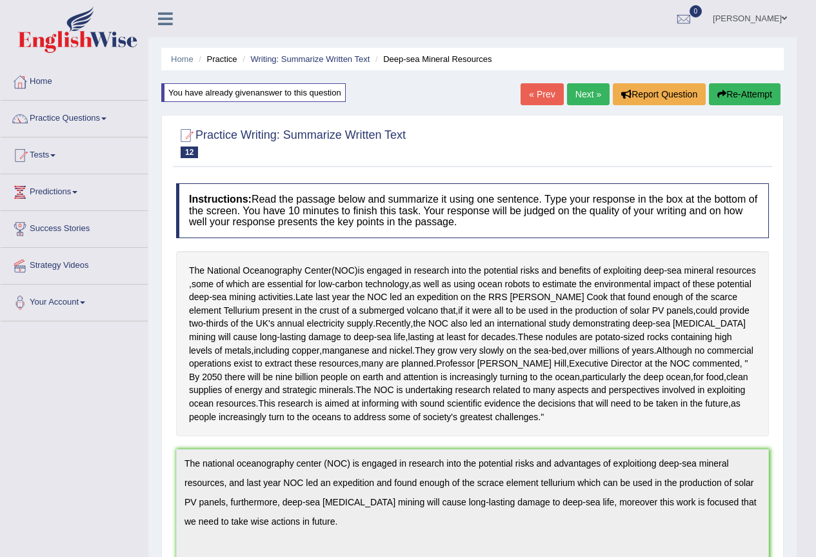
click at [728, 90] on button "Re-Attempt" at bounding box center [745, 94] width 72 height 22
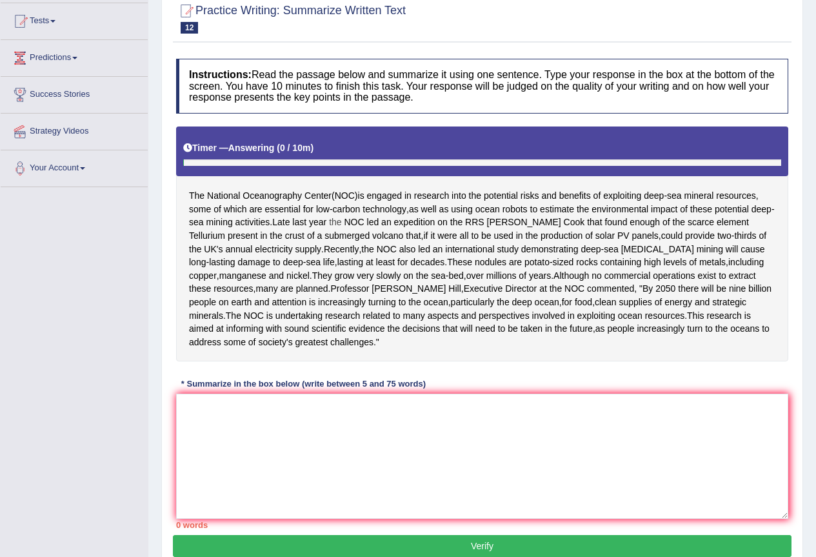
scroll to position [230, 0]
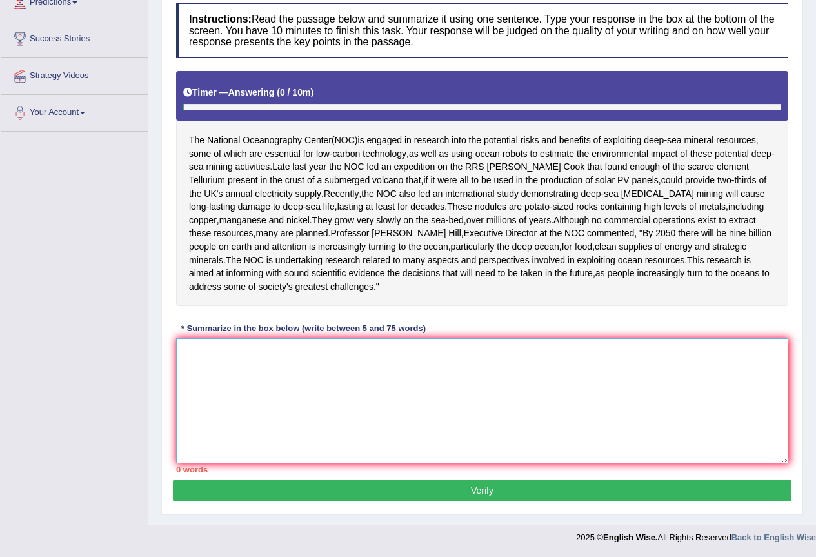
click at [237, 358] on textarea at bounding box center [482, 400] width 612 height 125
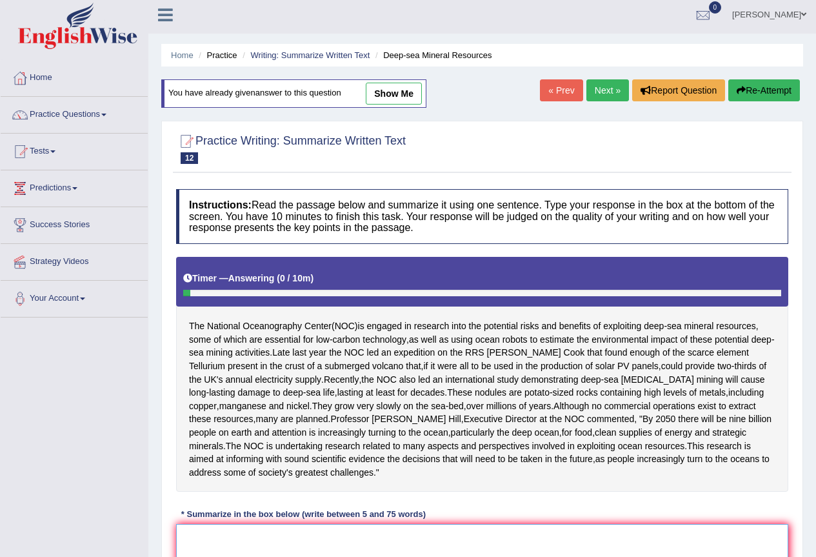
scroll to position [0, 0]
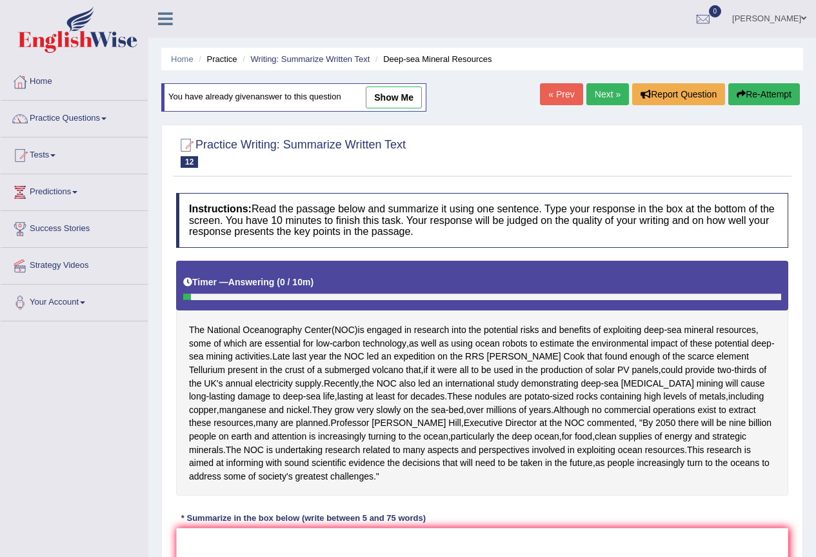
click at [92, 31] on img at bounding box center [77, 29] width 119 height 46
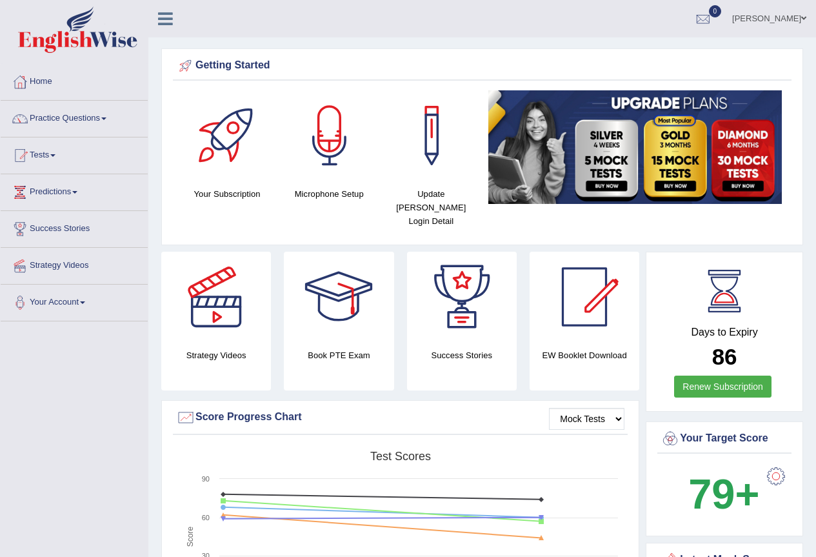
click at [66, 115] on link "Practice Questions" at bounding box center [74, 117] width 147 height 32
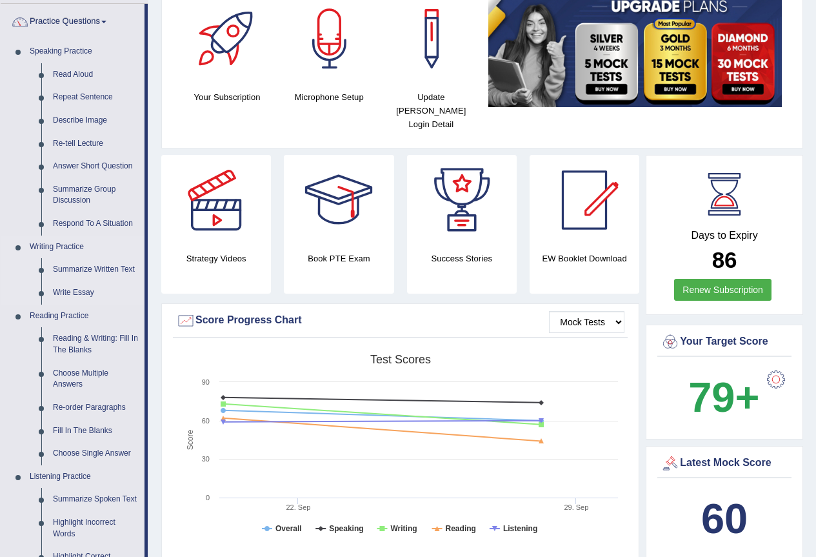
scroll to position [129, 0]
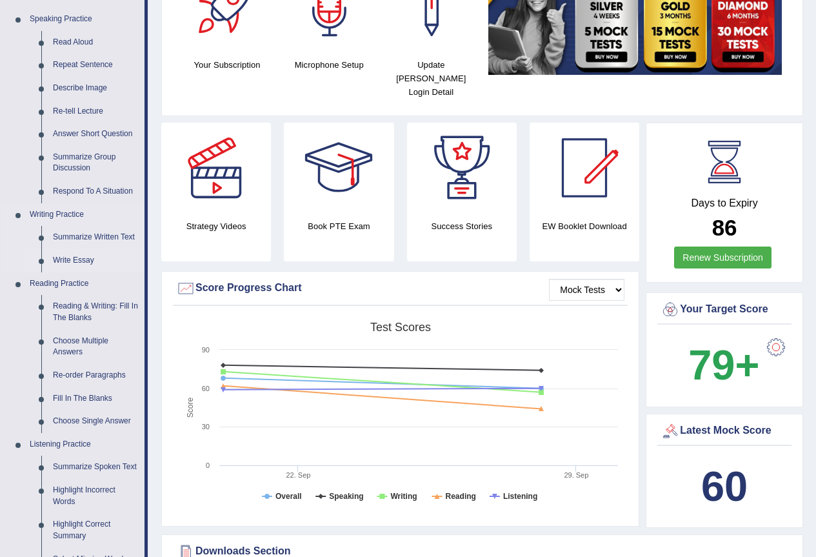
click at [70, 255] on link "Write Essay" at bounding box center [95, 260] width 97 height 23
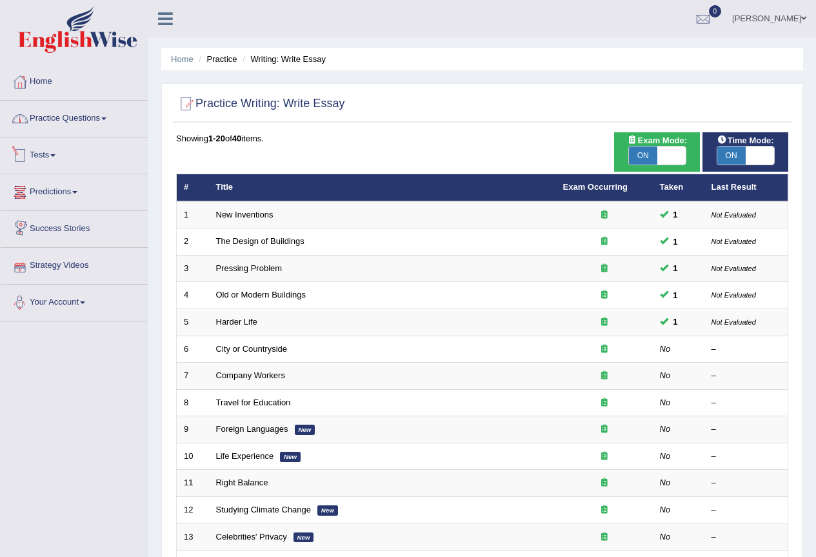
click at [70, 123] on link "Practice Questions" at bounding box center [74, 117] width 147 height 32
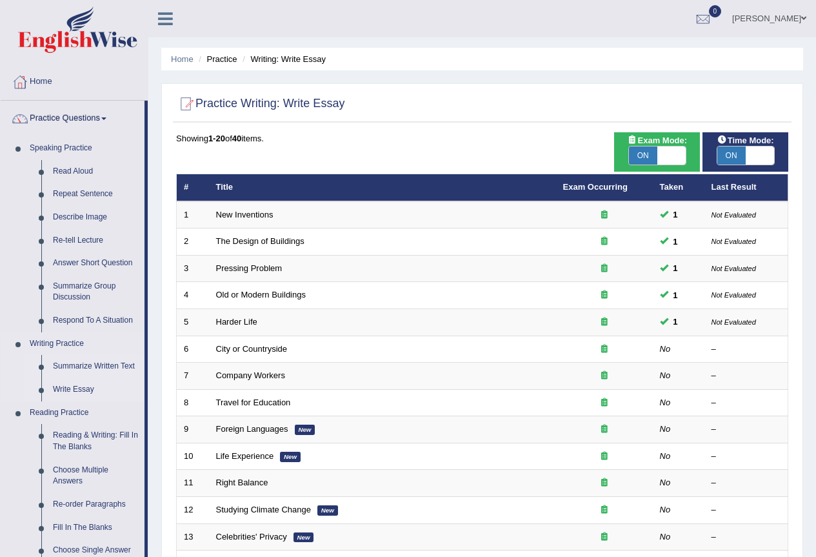
click at [86, 371] on link "Summarize Written Text" at bounding box center [95, 366] width 97 height 23
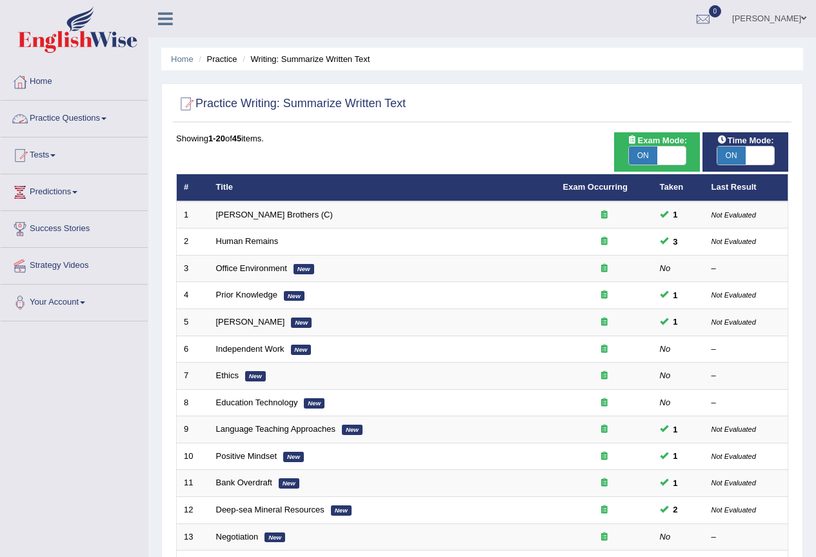
click at [63, 115] on link "Practice Questions" at bounding box center [74, 117] width 147 height 32
